Goal: Transaction & Acquisition: Download file/media

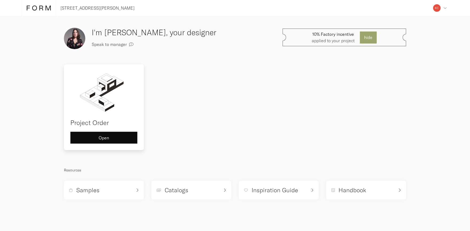
click at [124, 143] on button "Open" at bounding box center [103, 138] width 67 height 12
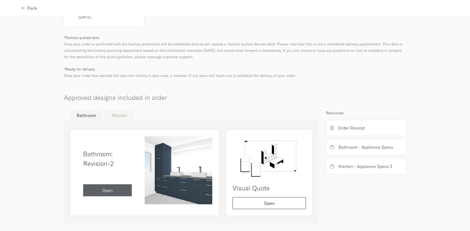
scroll to position [248, 0]
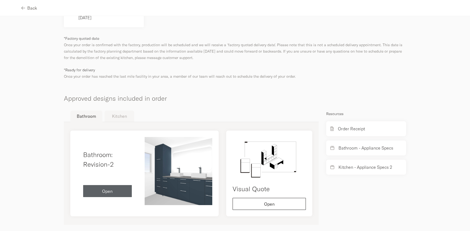
click at [118, 111] on button "Kitchen" at bounding box center [120, 116] width 30 height 11
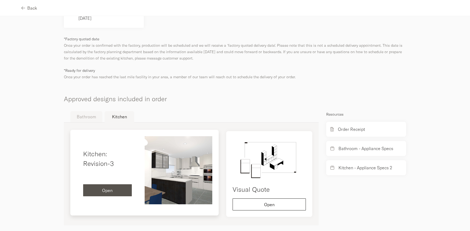
click at [120, 184] on button "Open" at bounding box center [107, 190] width 49 height 12
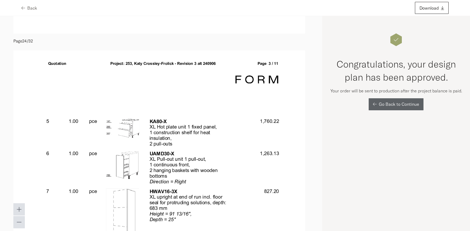
scroll to position [5486, 0]
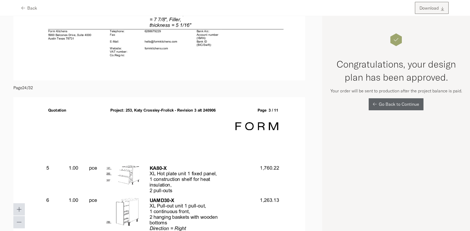
click at [437, 8] on span "Download" at bounding box center [429, 8] width 19 height 4
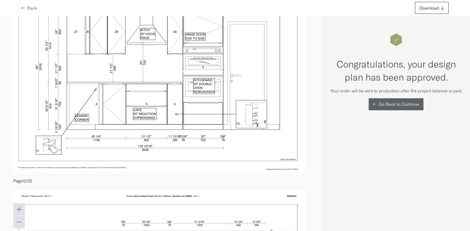
scroll to position [2300, 0]
